Goal: Transaction & Acquisition: Purchase product/service

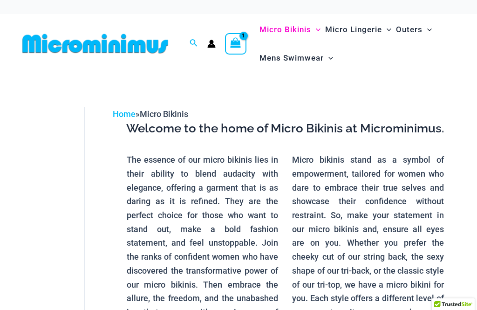
click at [36, 38] on img at bounding box center [95, 43] width 153 height 21
click at [38, 53] on img at bounding box center [95, 43] width 153 height 21
click at [41, 49] on img at bounding box center [95, 43] width 153 height 21
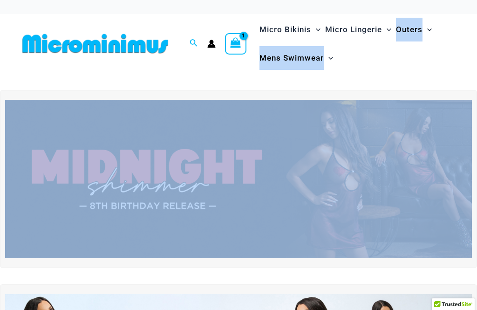
click at [390, 62] on ul "Micro Bikinis Menu Toggle Sexy Bikini Sets Bikini Tops Bikini Bottoms Menu Togg…" at bounding box center [357, 43] width 200 height 57
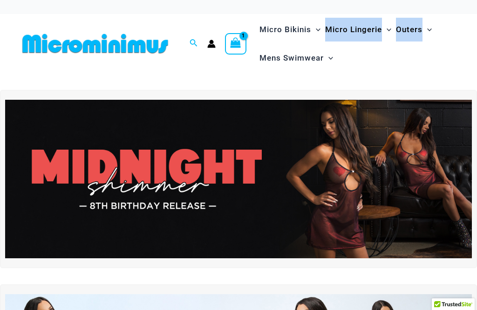
click at [403, 65] on ul "Micro Bikinis Menu Toggle Sexy Bikini Sets Bikini Tops Bikini Bottoms Menu Togg…" at bounding box center [357, 43] width 200 height 57
